Goal: Find specific page/section: Find specific page/section

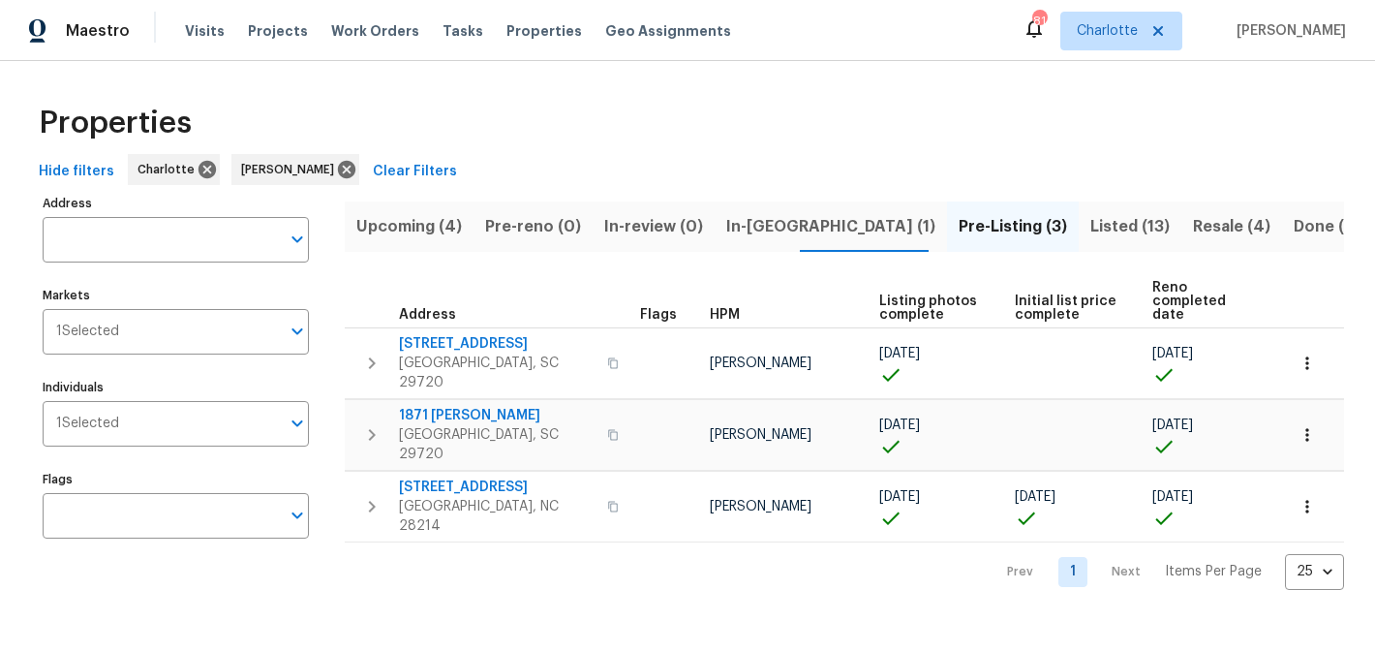
click at [761, 229] on span "In-[GEOGRAPHIC_DATA] (1)" at bounding box center [830, 226] width 209 height 27
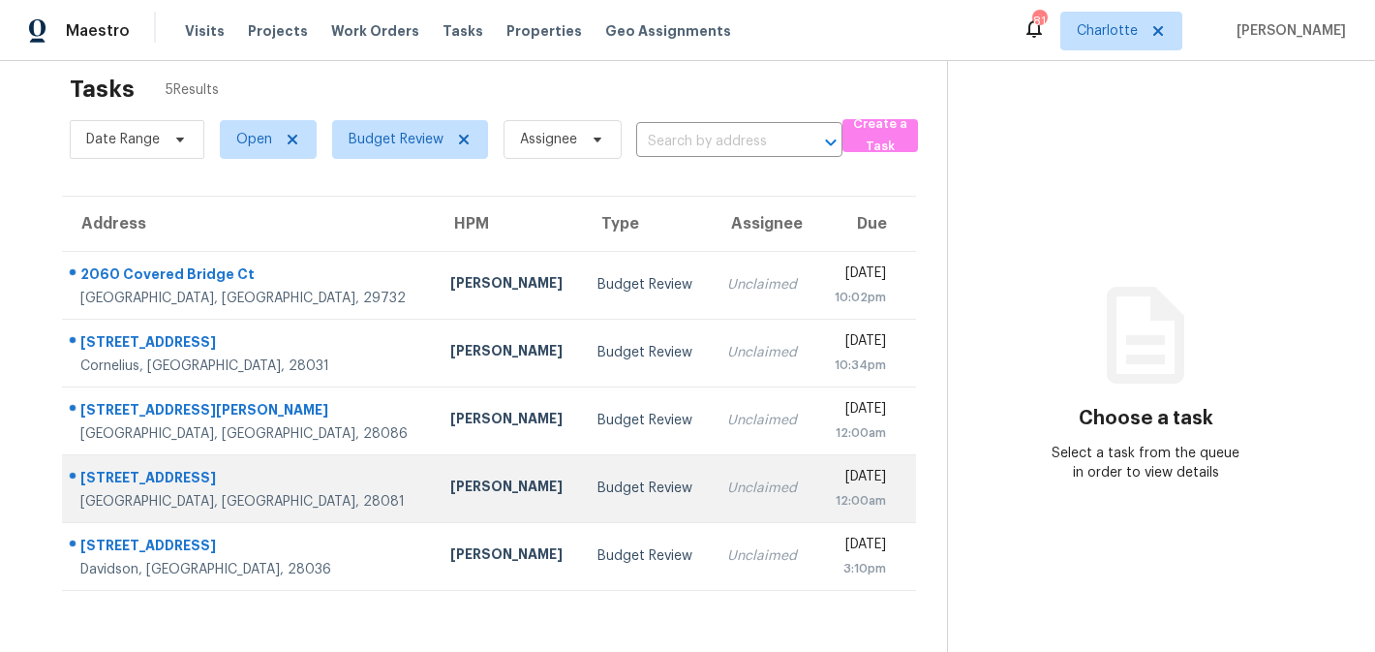
scroll to position [61, 0]
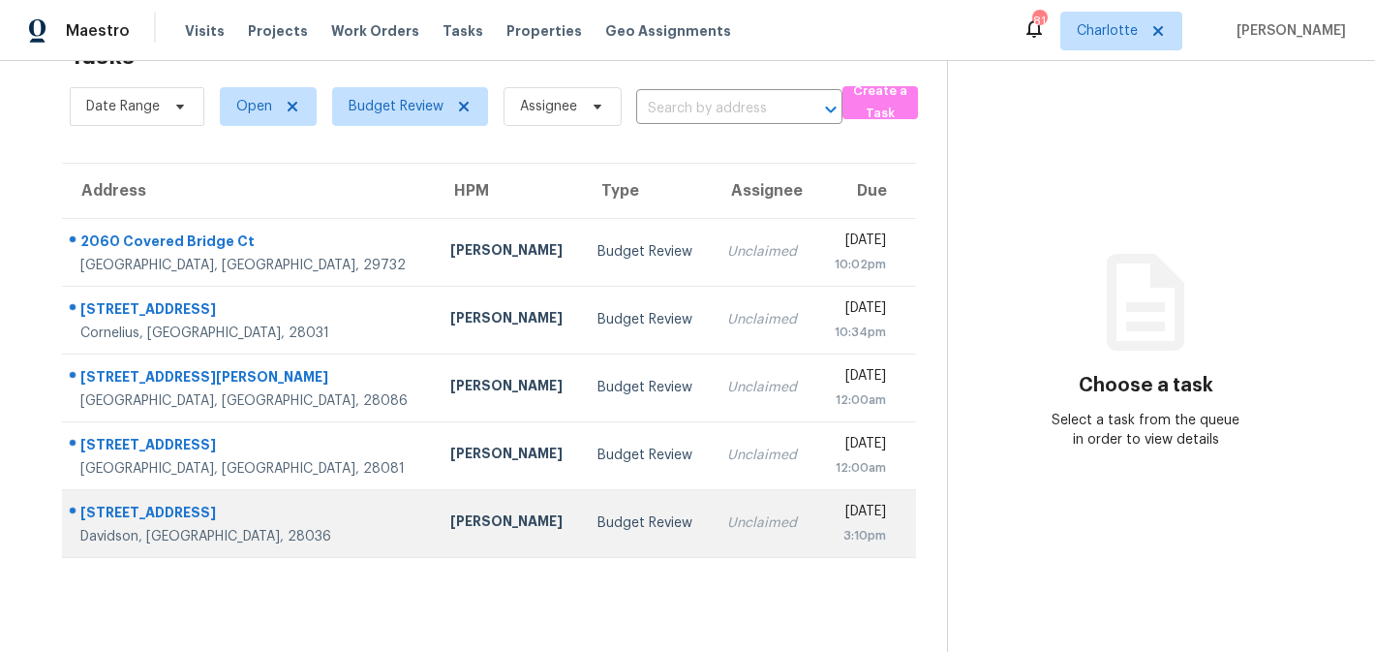
click at [712, 511] on td "Unclaimed" at bounding box center [764, 523] width 104 height 68
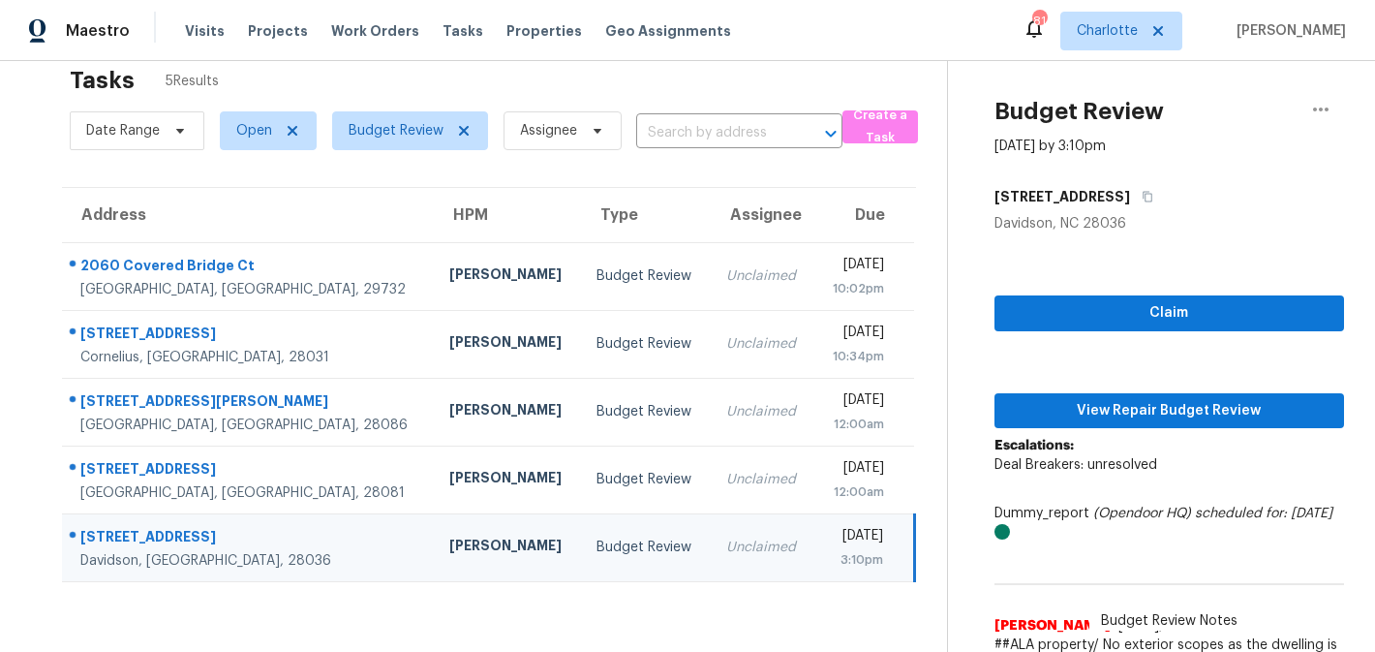
scroll to position [0, 0]
